Goal: Task Accomplishment & Management: Manage account settings

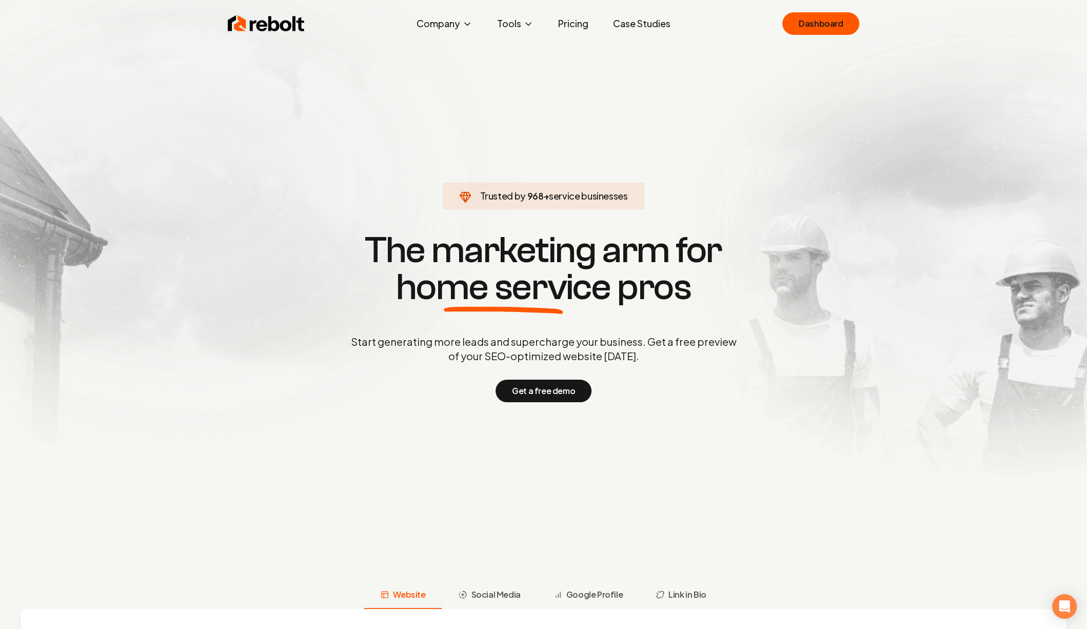
click link "Dashboard" at bounding box center [820, 23] width 77 height 23
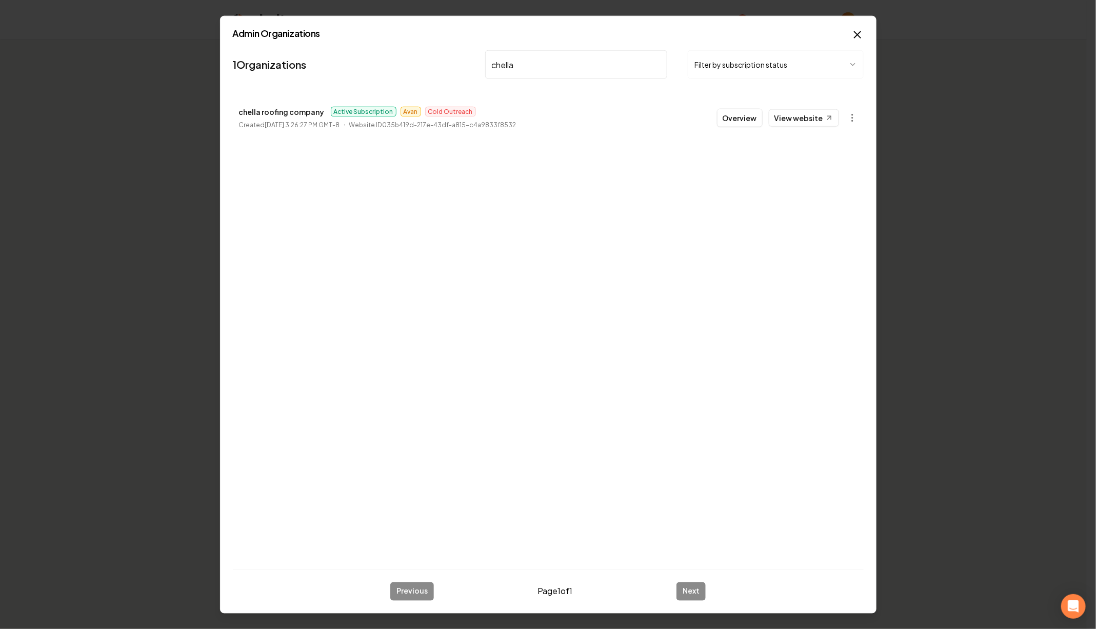
type input "chella"
click at [743, 122] on button "Overview" at bounding box center [740, 118] width 46 height 18
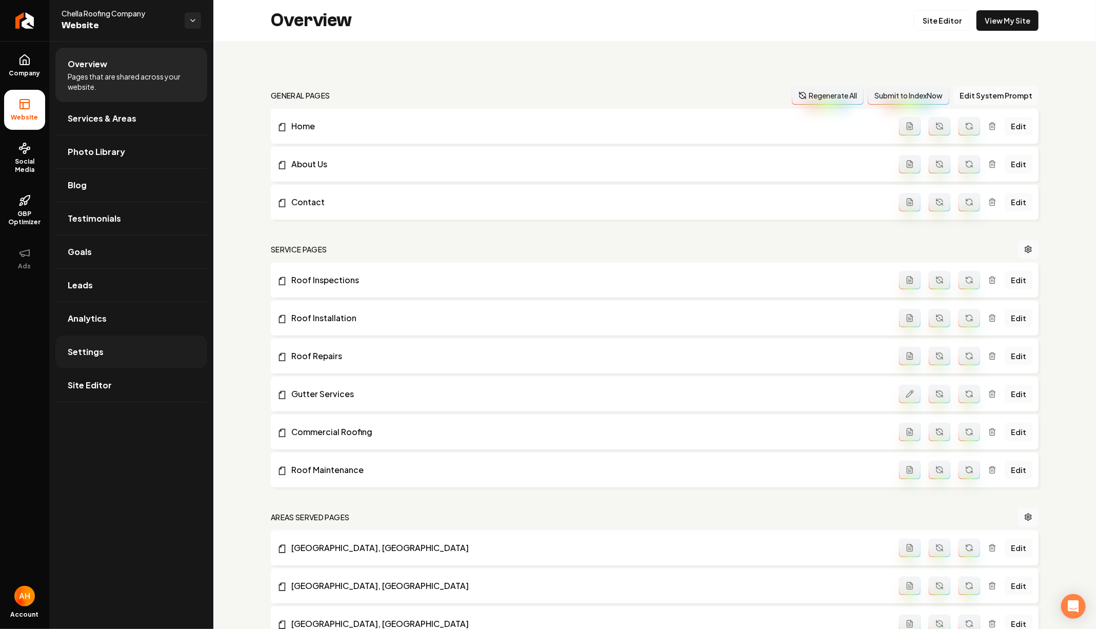
click at [101, 347] on span "Settings" at bounding box center [86, 352] width 36 height 12
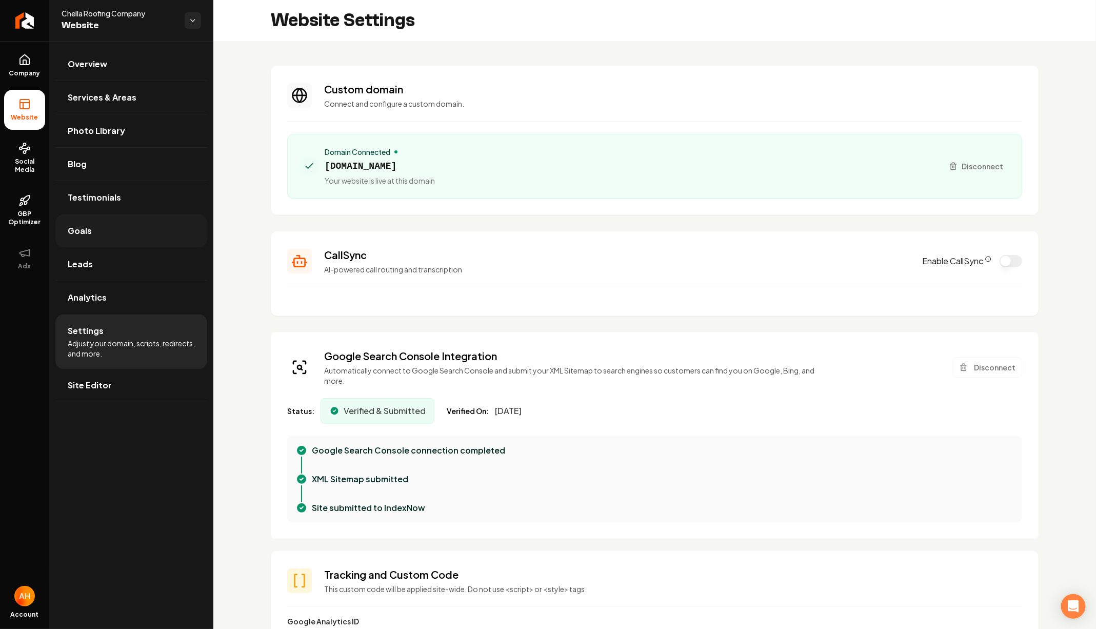
click at [124, 220] on link "Goals" at bounding box center [131, 230] width 152 height 33
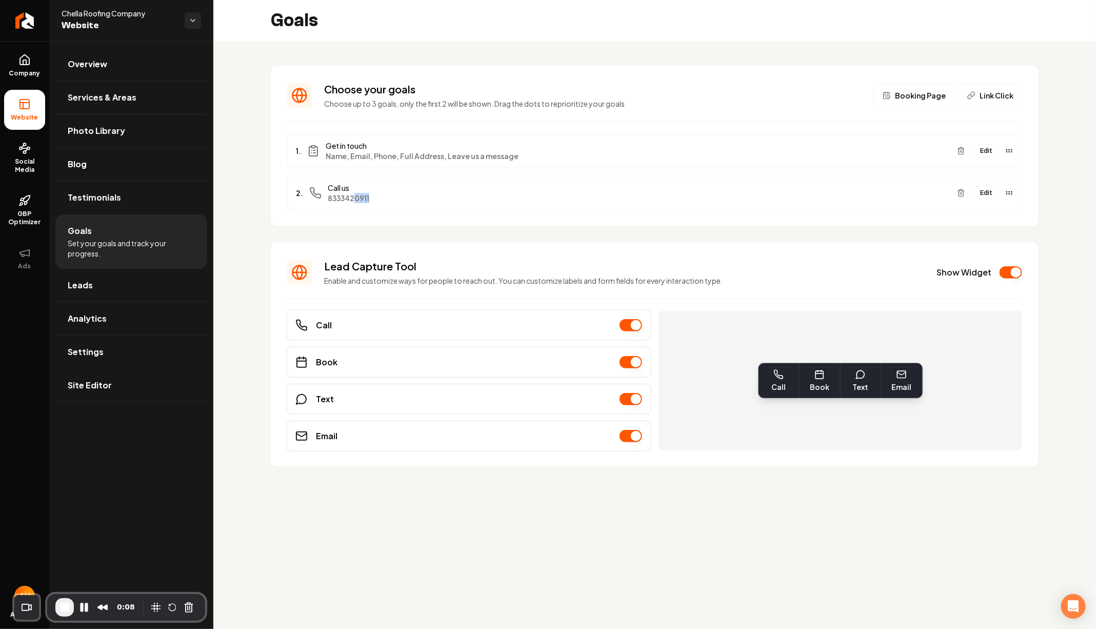
drag, startPoint x: 374, startPoint y: 197, endPoint x: 354, endPoint y: 200, distance: 19.7
click at [354, 200] on span "8333420911" at bounding box center [638, 198] width 621 height 10
click at [926, 26] on div "Goals" at bounding box center [654, 20] width 883 height 41
